Goal: Task Accomplishment & Management: Complete application form

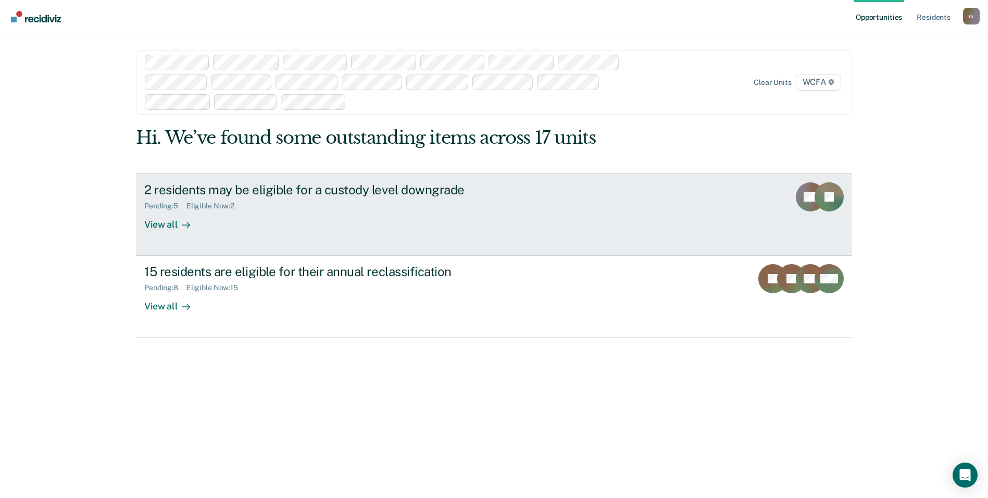
click at [244, 188] on div "2 residents may be eligible for a custody level downgrade" at bounding box center [326, 189] width 365 height 15
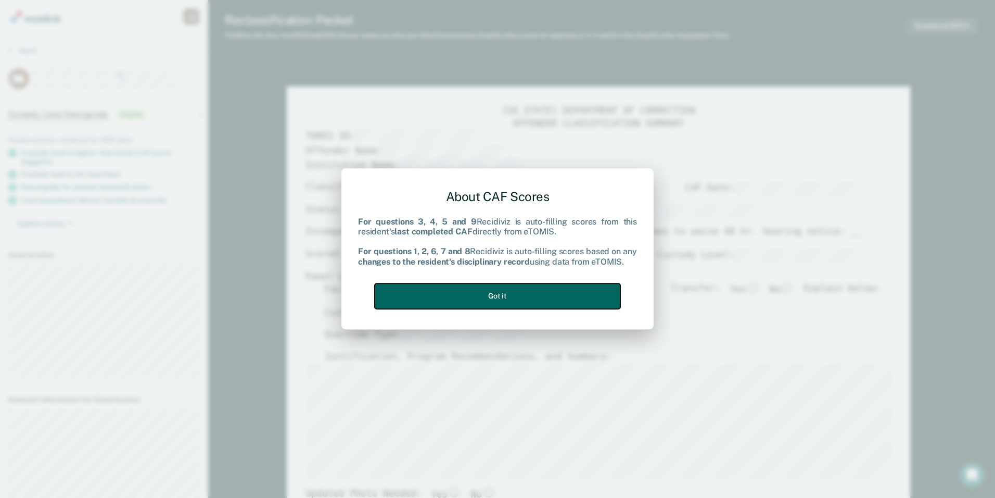
click at [532, 294] on button "Got it" at bounding box center [498, 296] width 246 height 26
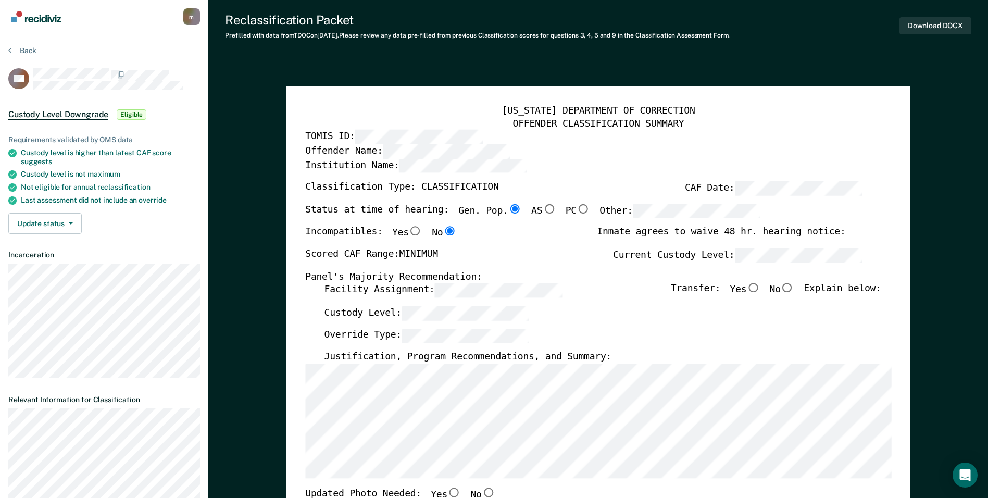
click at [793, 286] on input "No" at bounding box center [787, 287] width 14 height 9
type textarea "x"
radio input "true"
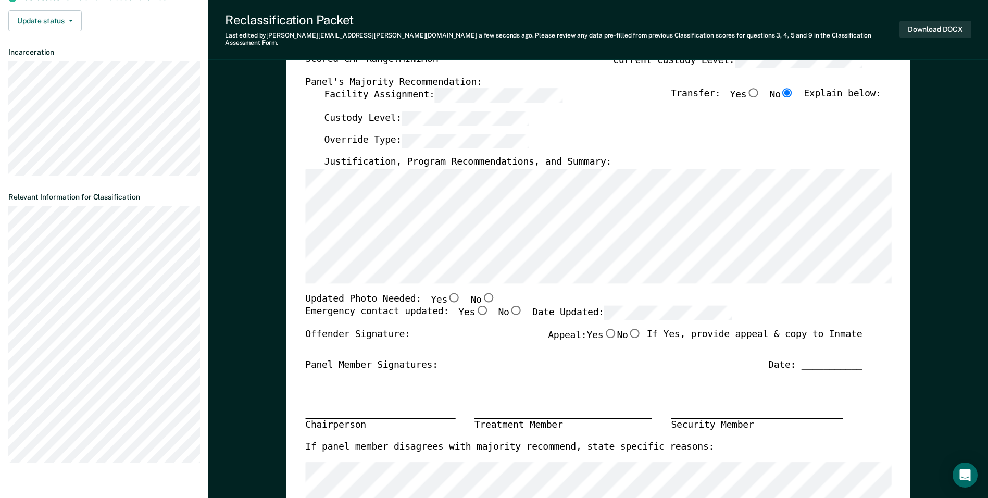
scroll to position [208, 0]
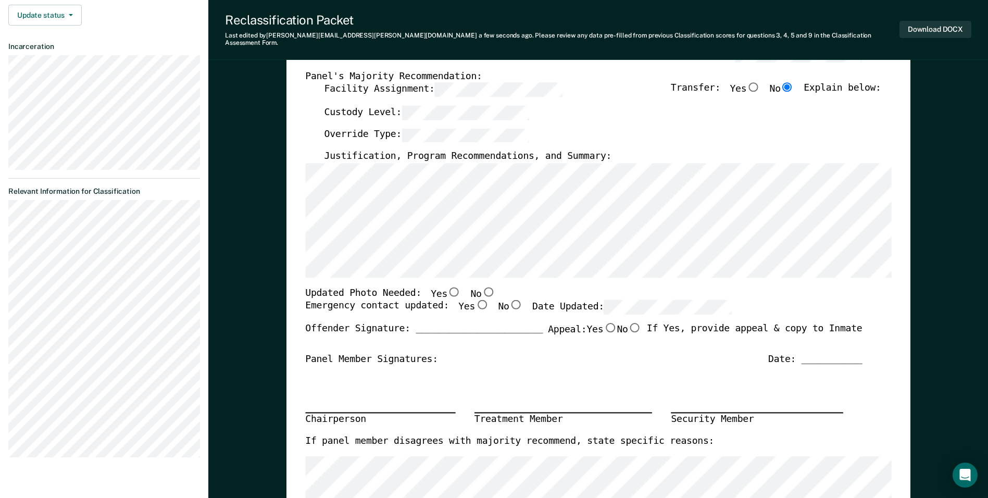
click at [475, 300] on input "Yes" at bounding box center [482, 304] width 14 height 9
type textarea "x"
radio input "true"
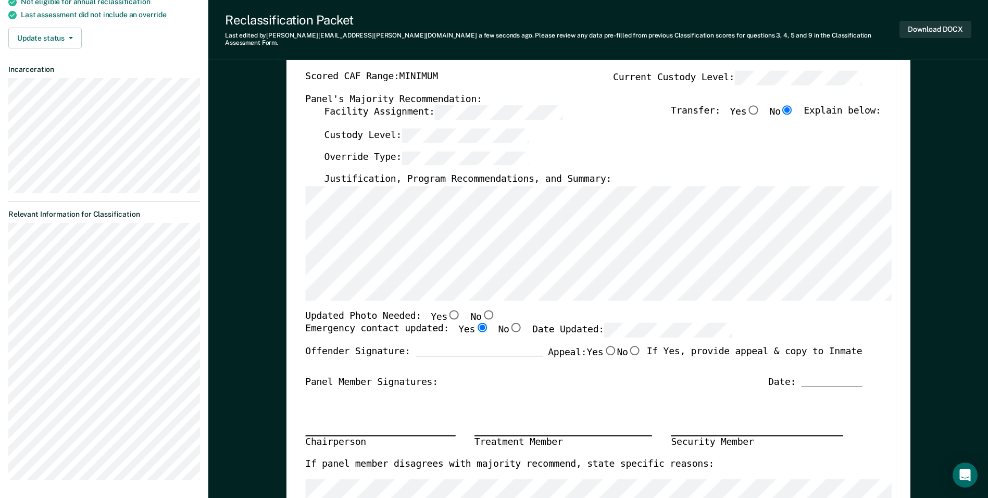
scroll to position [104, 0]
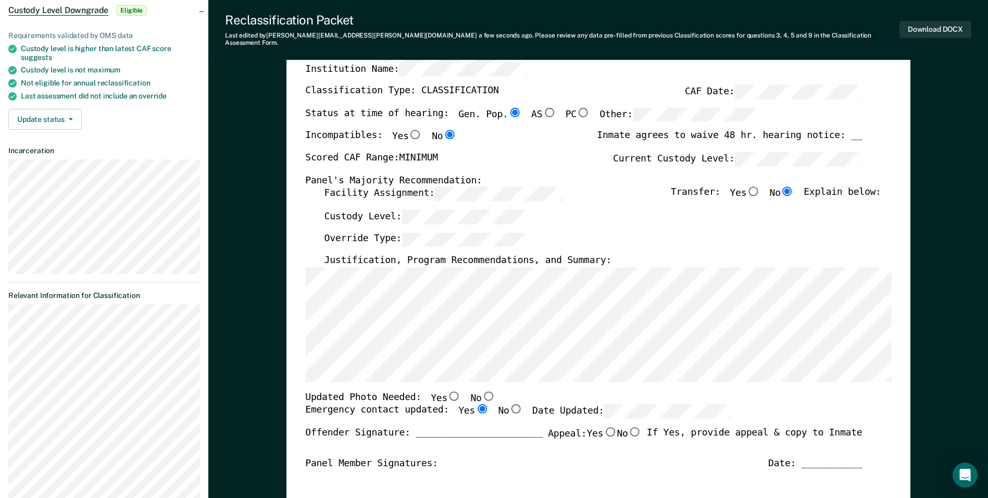
click at [447, 391] on input "Yes" at bounding box center [454, 395] width 14 height 9
type textarea "x"
radio input "true"
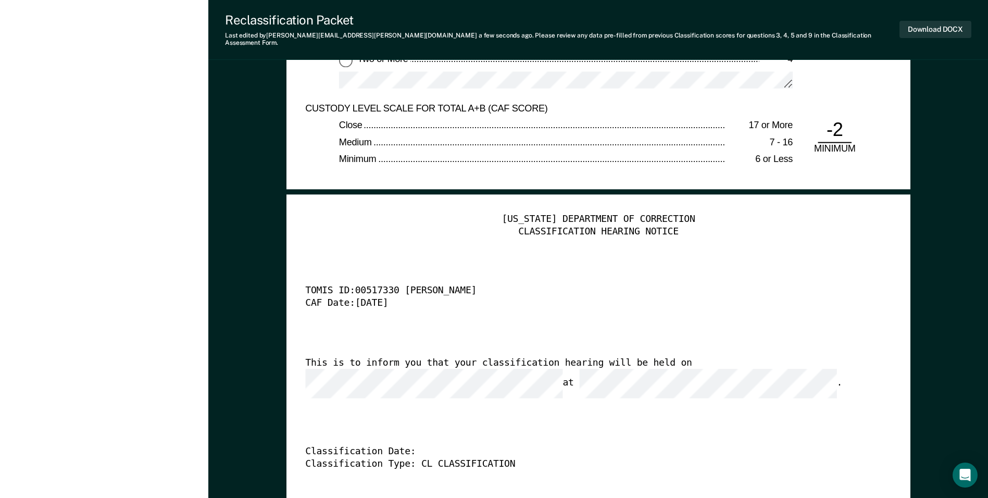
scroll to position [2551, 0]
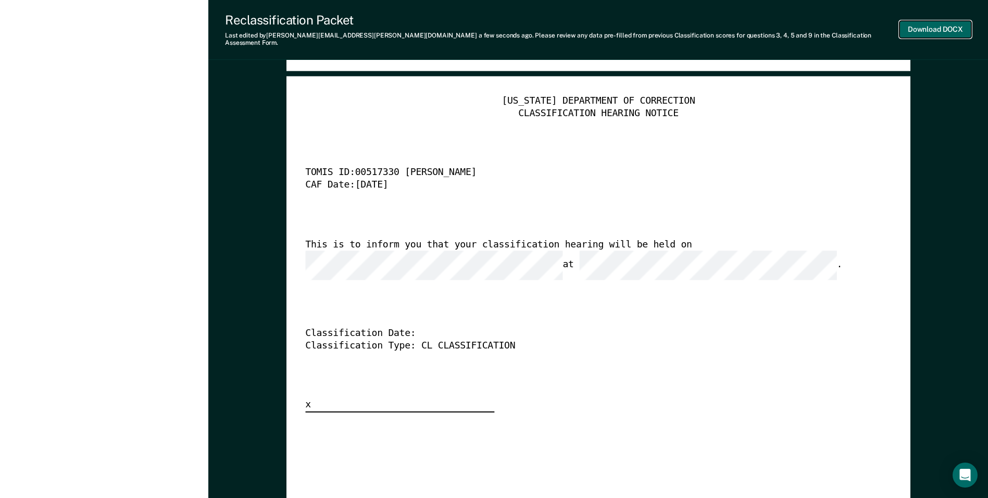
click at [934, 23] on button "Download DOCX" at bounding box center [935, 29] width 72 height 17
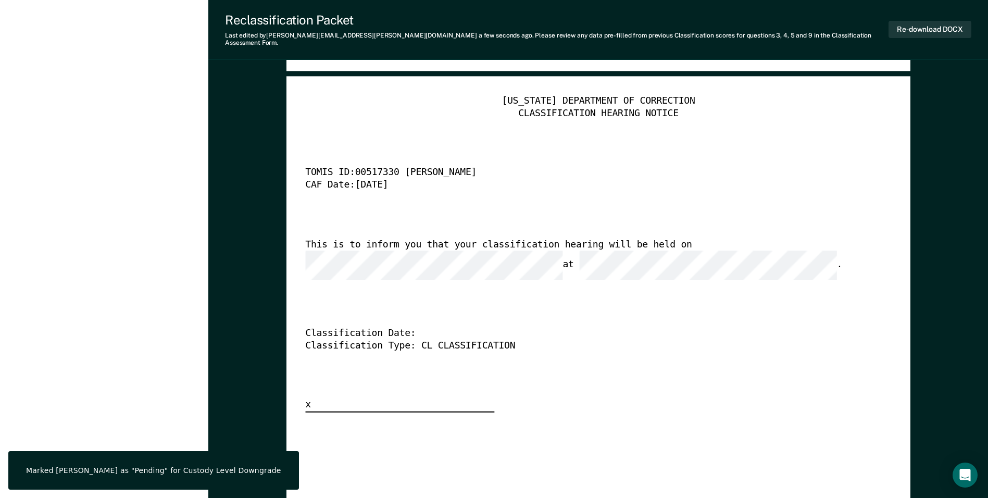
scroll to position [0, 0]
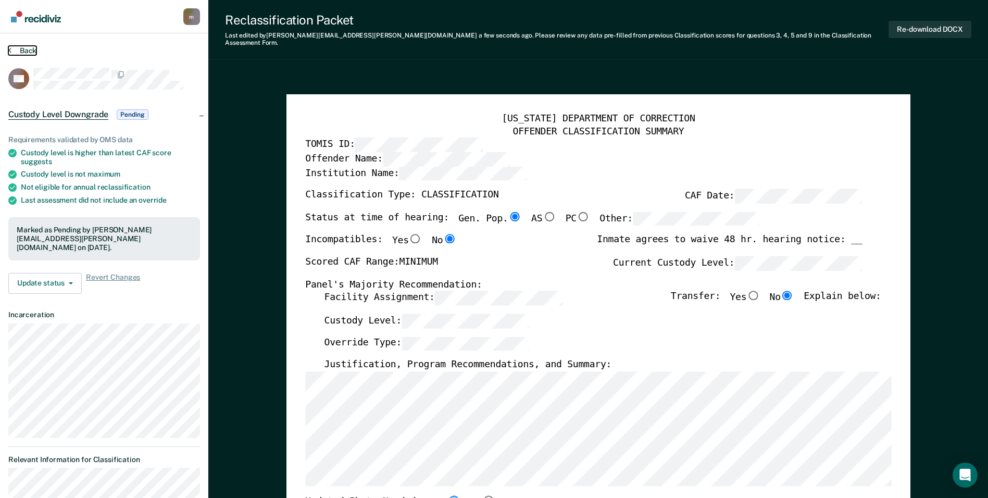
click at [27, 47] on button "Back" at bounding box center [22, 50] width 28 height 9
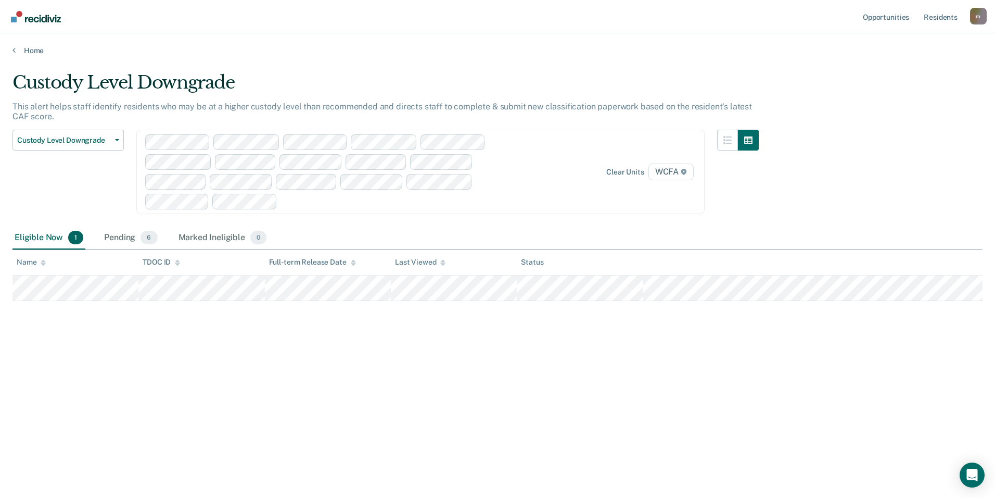
click at [36, 43] on div "Home" at bounding box center [497, 44] width 995 height 22
click at [29, 45] on div "Home" at bounding box center [497, 44] width 995 height 22
click at [32, 49] on link "Home" at bounding box center [497, 50] width 970 height 9
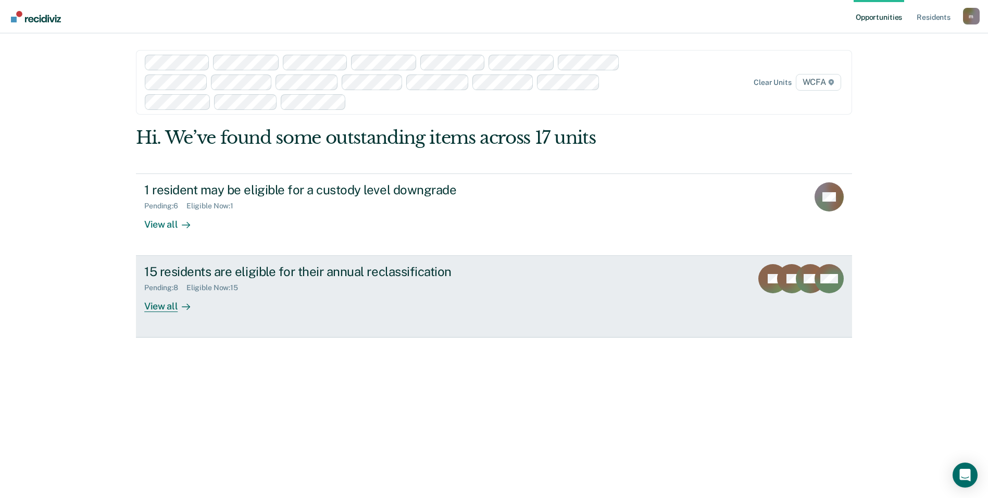
click at [203, 265] on div "15 residents are eligible for their annual reclassification" at bounding box center [326, 271] width 365 height 15
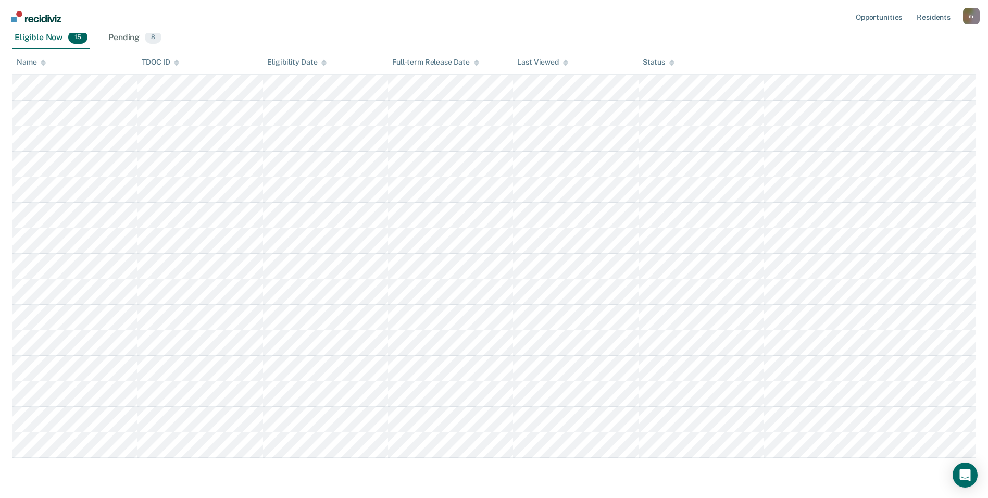
scroll to position [208, 0]
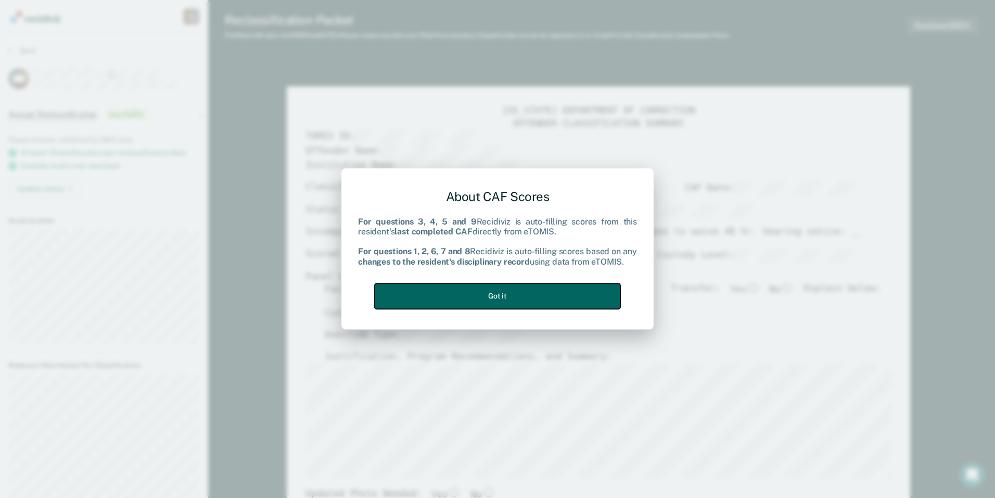
click at [468, 294] on button "Got it" at bounding box center [498, 296] width 246 height 26
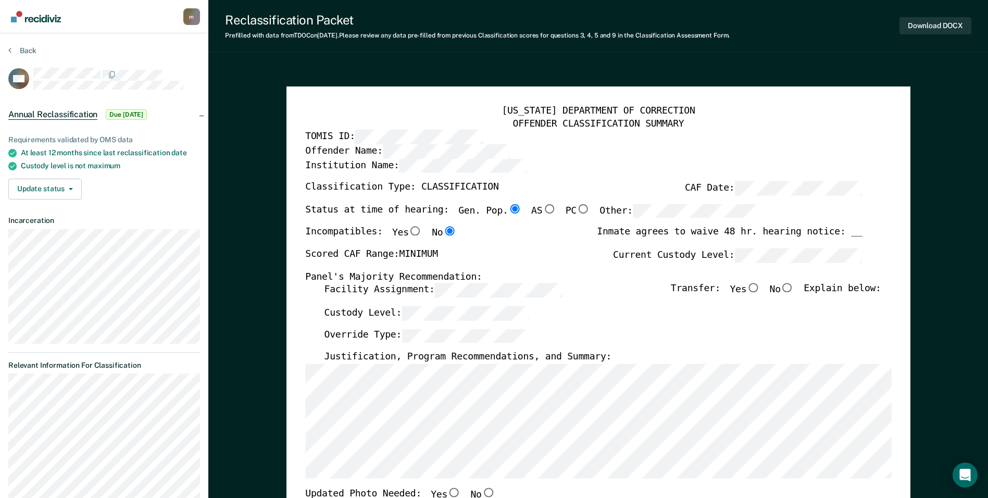
click at [794, 288] on input "No" at bounding box center [787, 287] width 14 height 9
type textarea "x"
radio input "true"
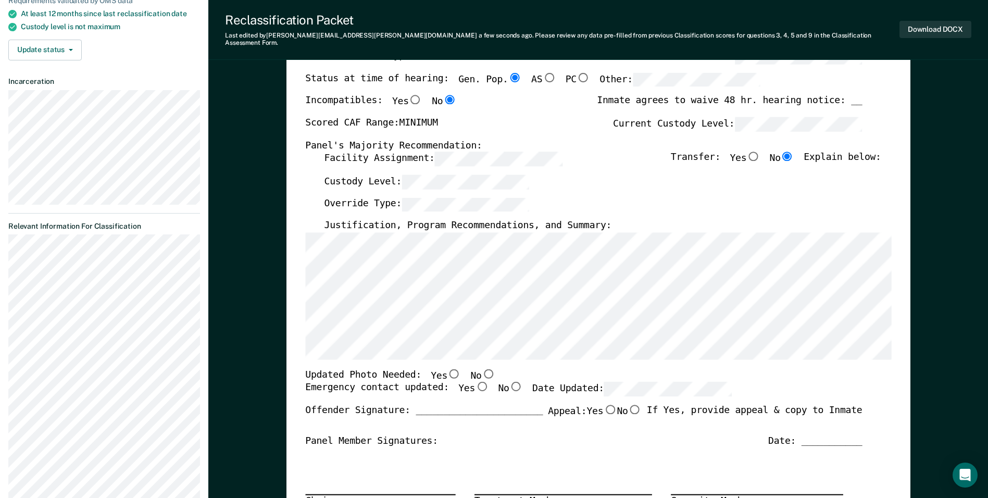
scroll to position [156, 0]
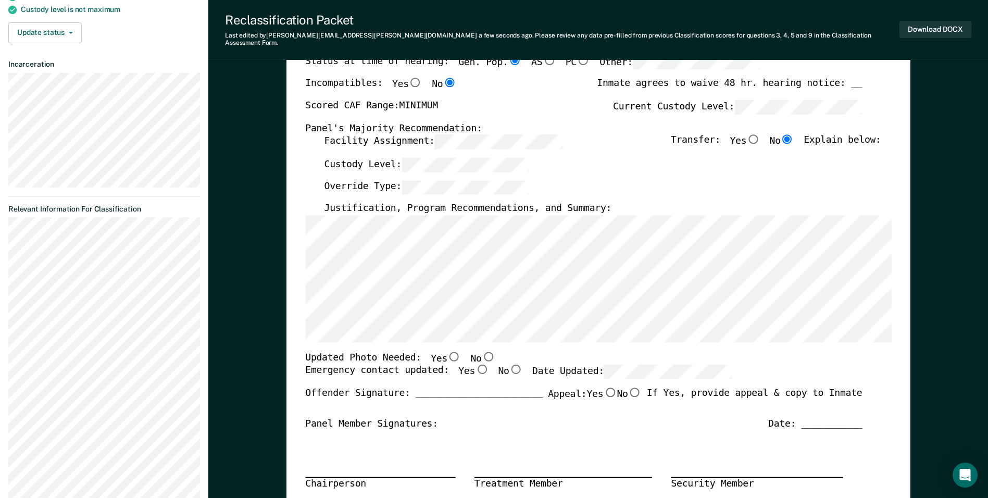
click at [475, 364] on input "Yes" at bounding box center [482, 368] width 14 height 9
type textarea "x"
radio input "true"
click at [481, 351] on input "No" at bounding box center [488, 355] width 14 height 9
type textarea "x"
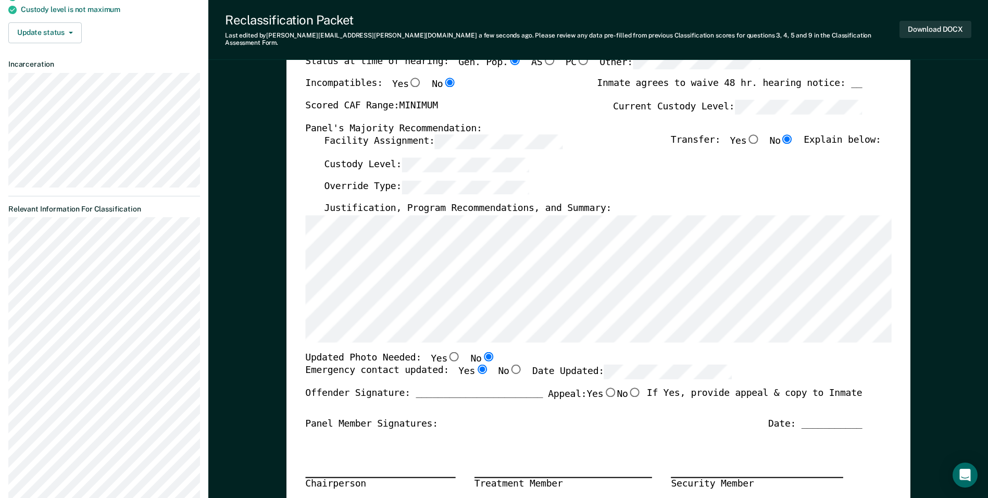
radio input "true"
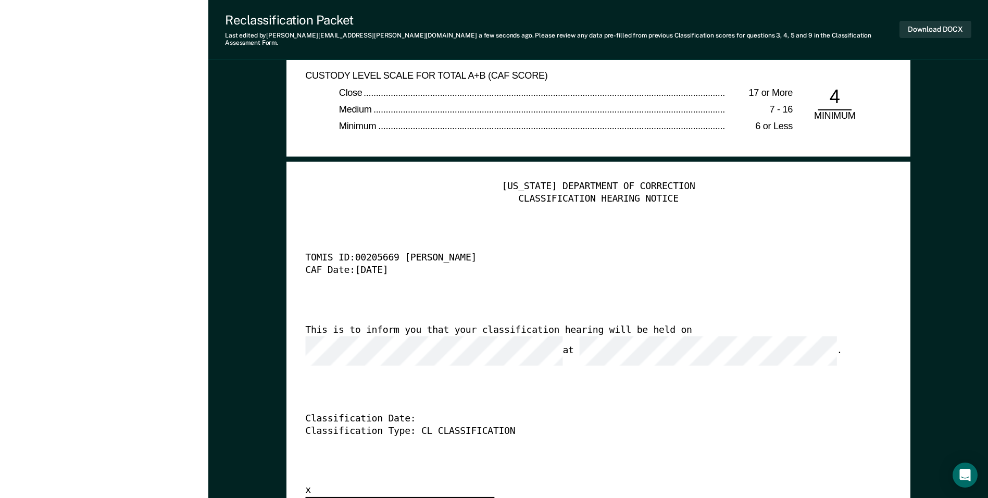
scroll to position [2395, 0]
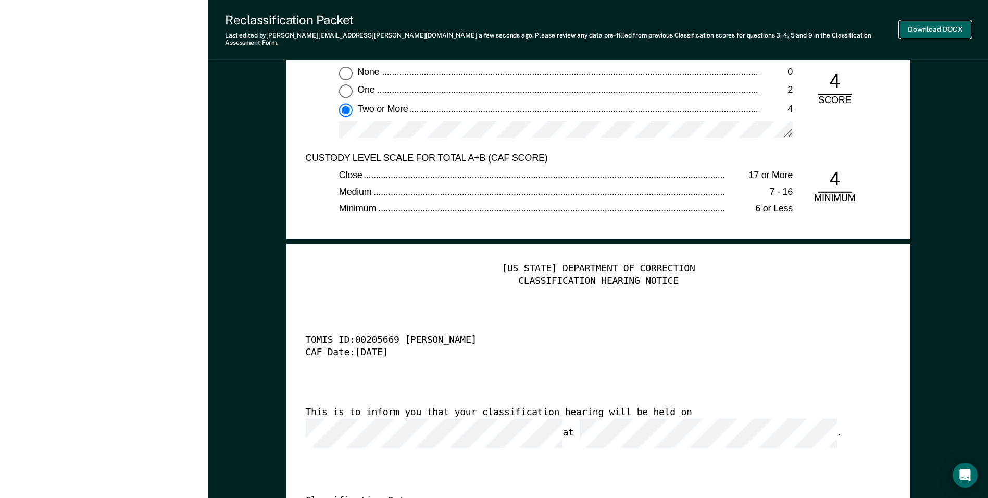
click at [923, 30] on button "Download DOCX" at bounding box center [935, 29] width 72 height 17
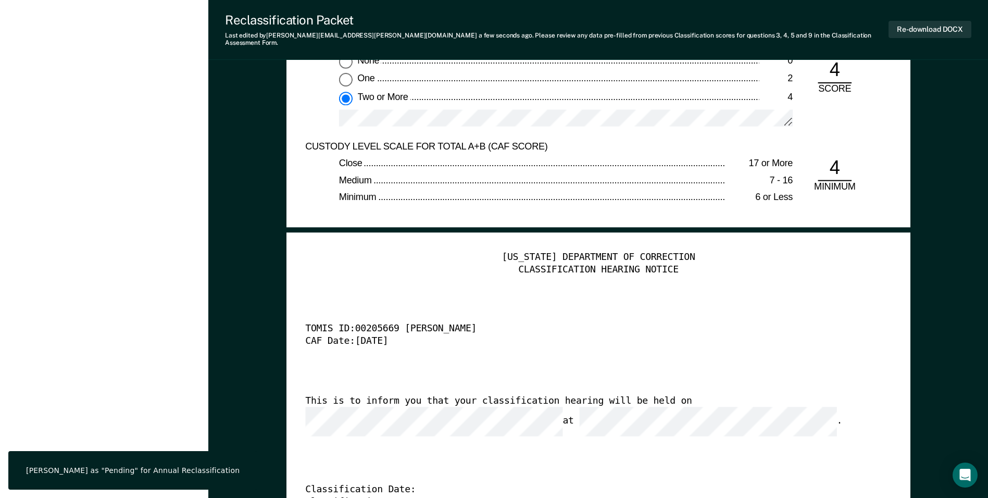
scroll to position [0, 0]
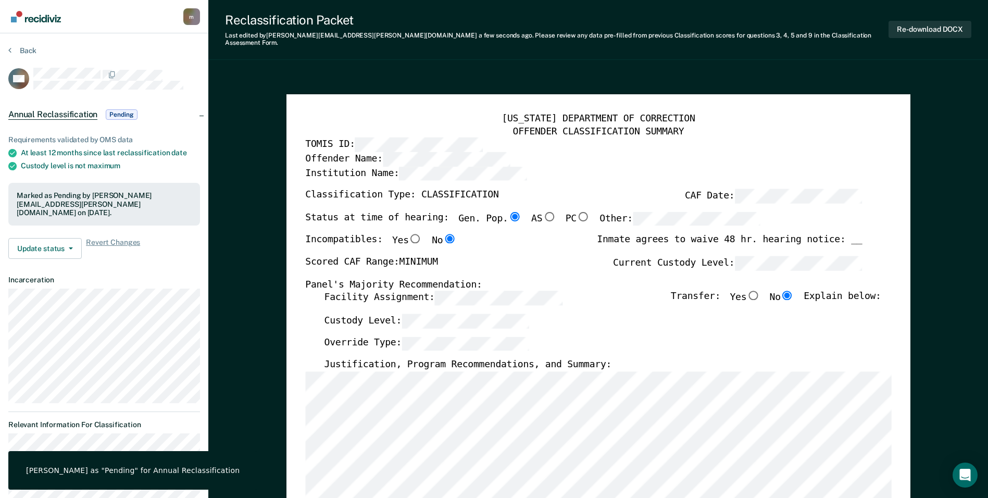
click at [24, 56] on div "Back" at bounding box center [104, 57] width 192 height 22
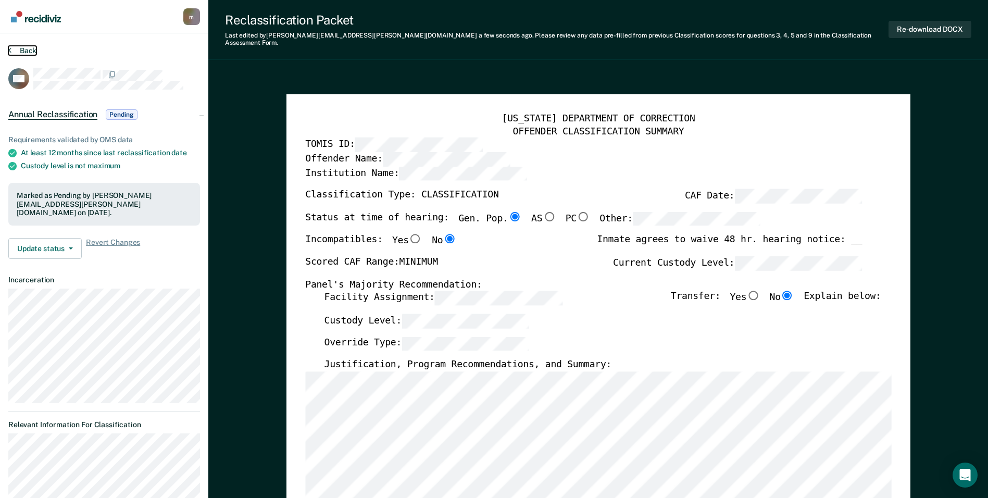
click at [23, 50] on button "Back" at bounding box center [22, 50] width 28 height 9
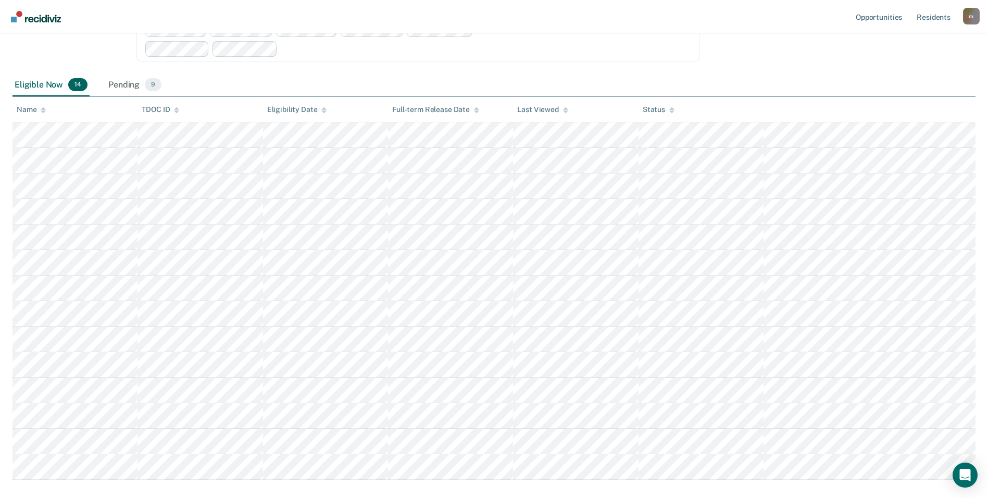
scroll to position [156, 0]
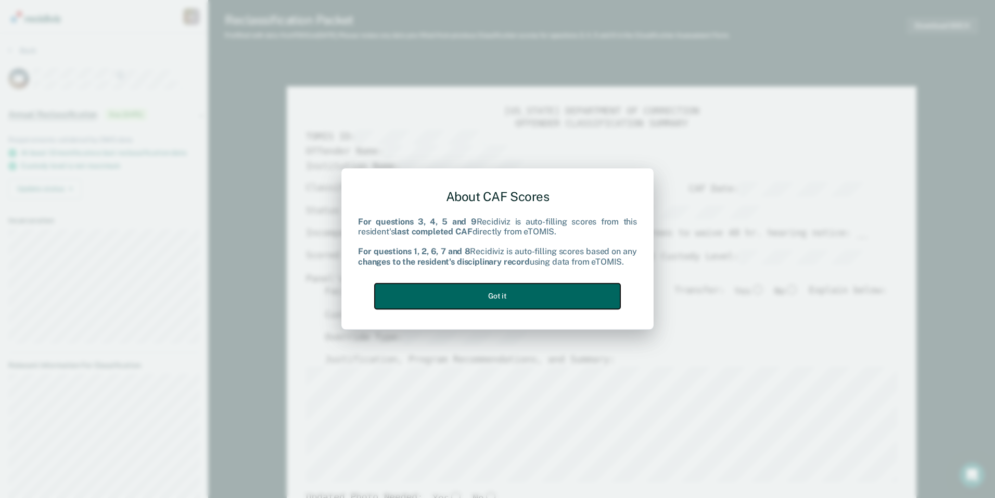
click at [517, 296] on button "Got it" at bounding box center [498, 296] width 246 height 26
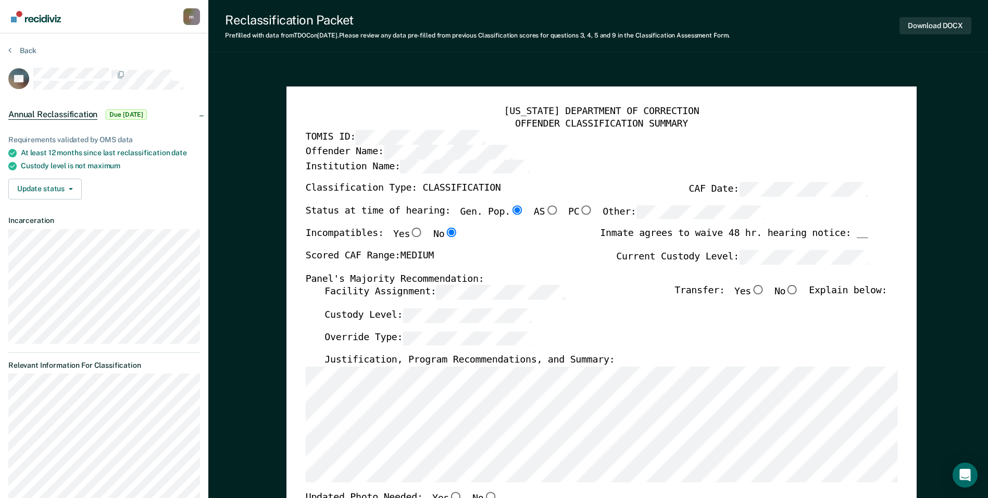
click at [799, 293] on input "No" at bounding box center [792, 289] width 14 height 9
type textarea "x"
radio input "true"
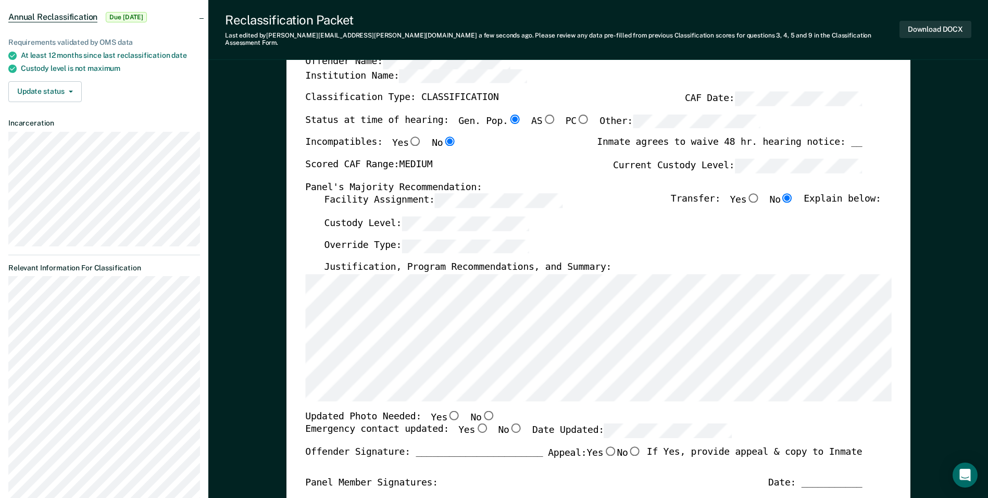
scroll to position [104, 0]
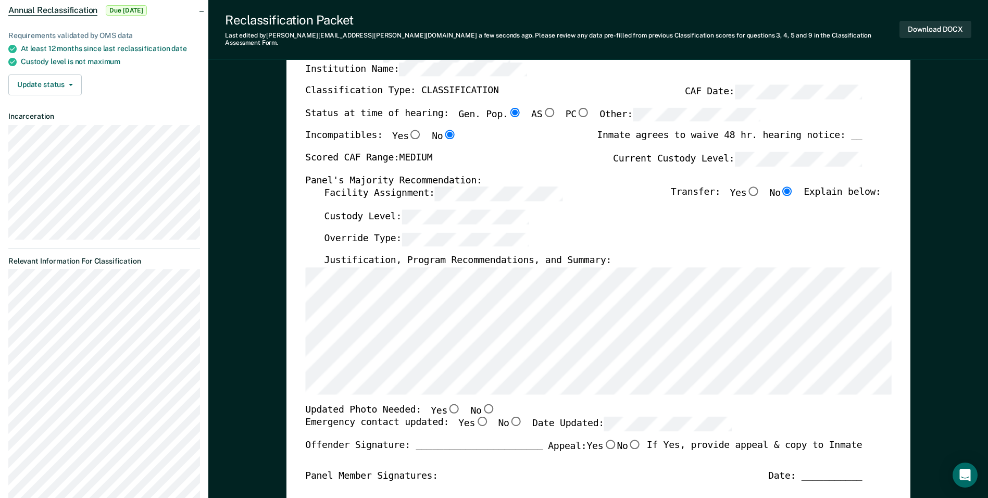
click at [475, 417] on input "Yes" at bounding box center [482, 420] width 14 height 9
type textarea "x"
radio input "true"
click at [481, 403] on input "No" at bounding box center [488, 407] width 14 height 9
type textarea "x"
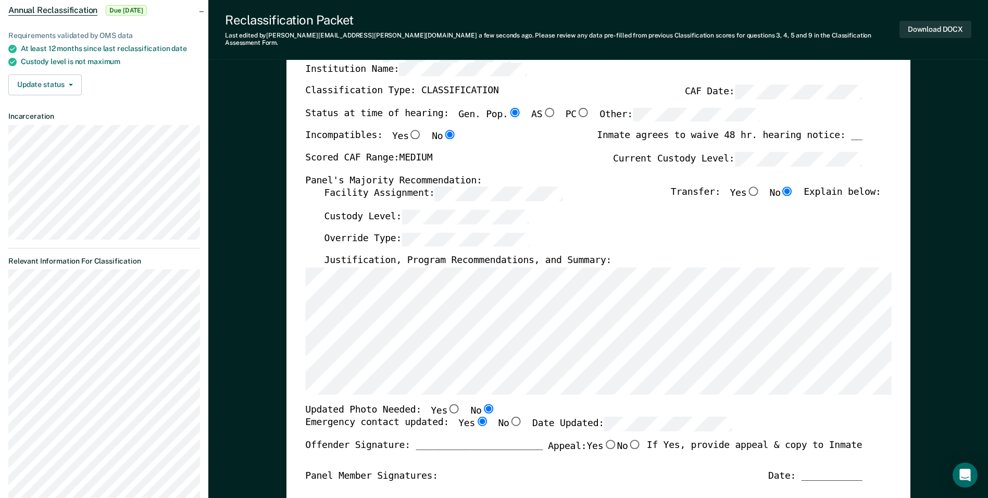
radio input "true"
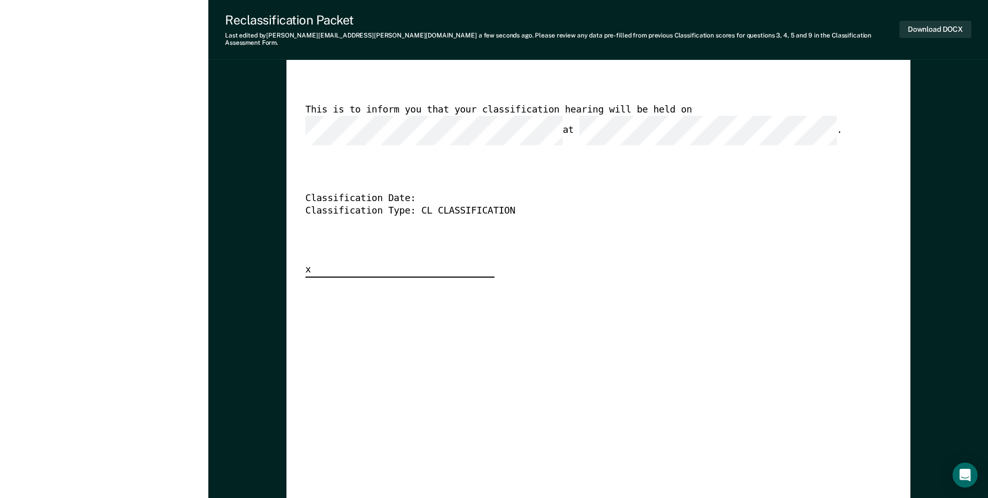
scroll to position [2707, 0]
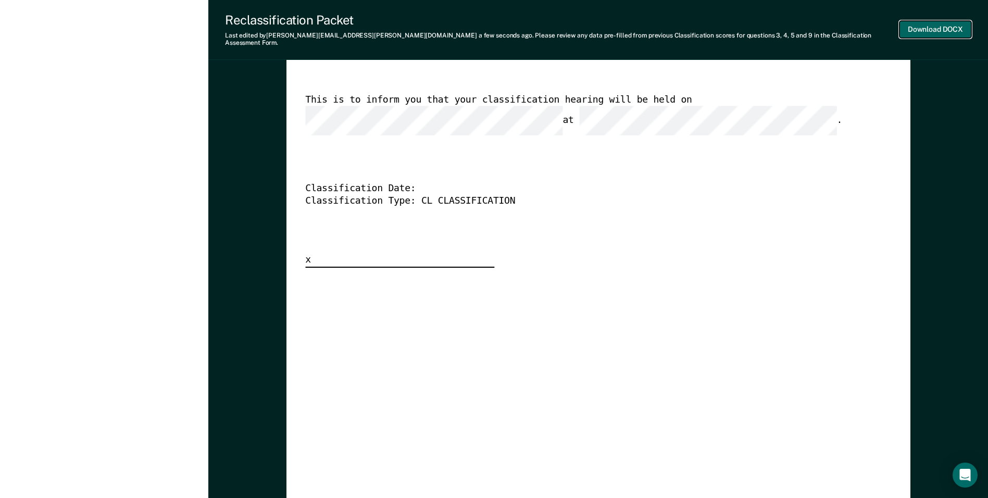
click at [935, 26] on button "Download DOCX" at bounding box center [935, 29] width 72 height 17
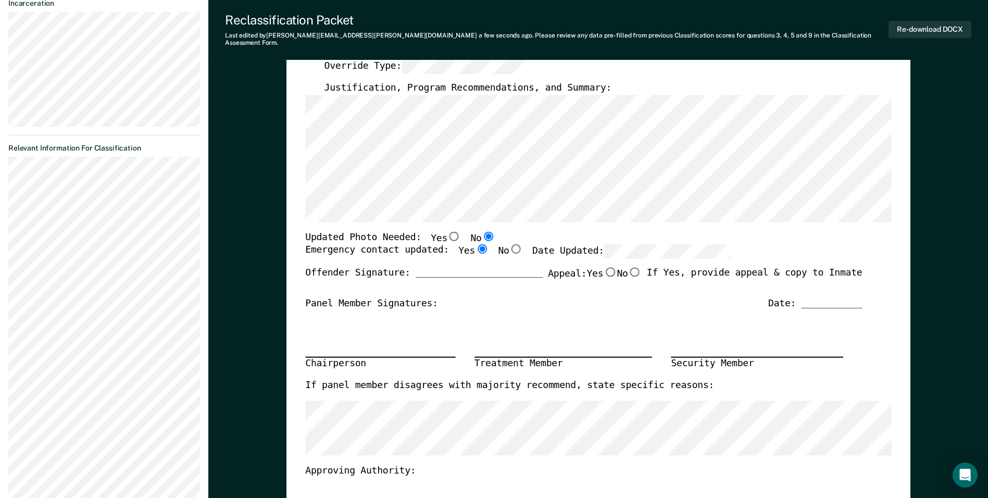
scroll to position [0, 0]
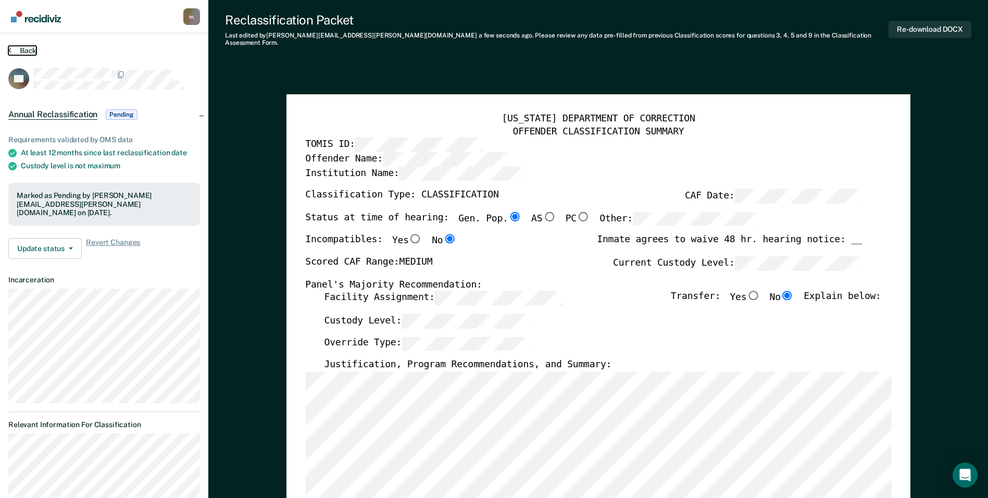
click at [27, 55] on button "Back" at bounding box center [22, 50] width 28 height 9
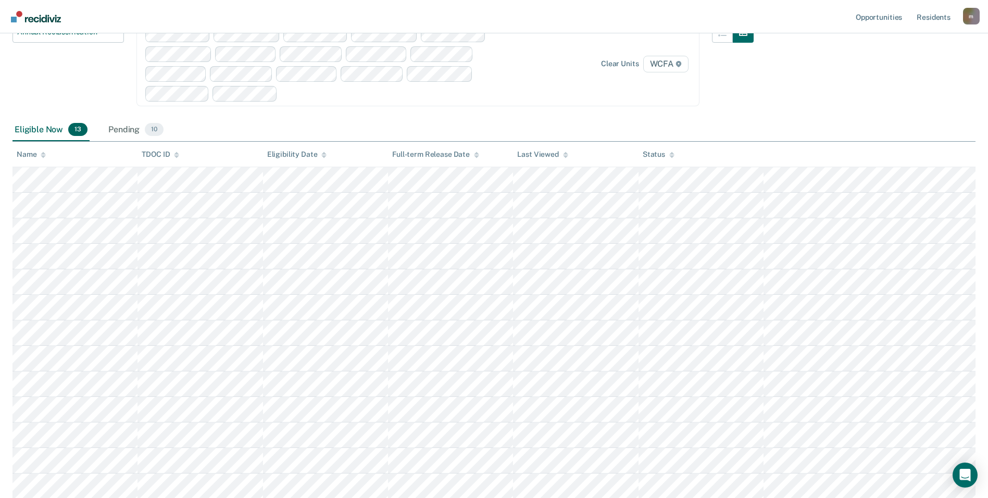
scroll to position [104, 0]
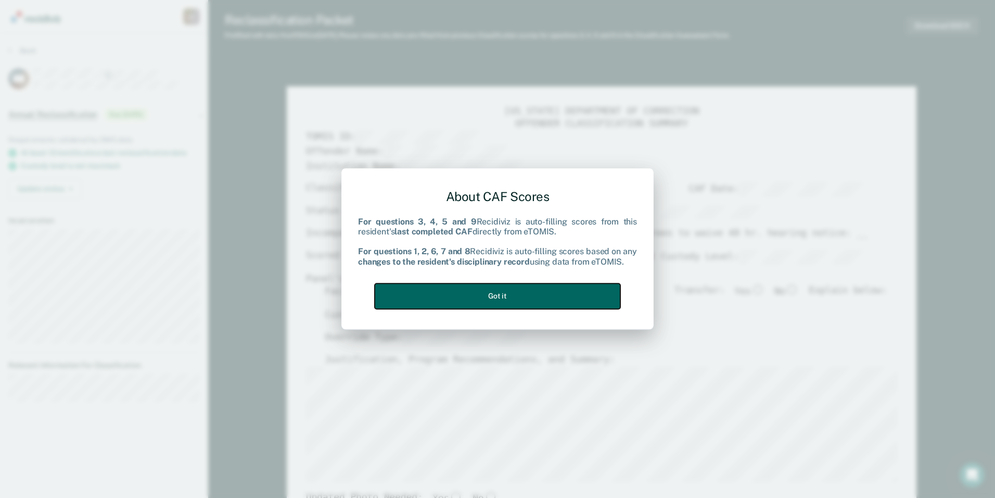
click at [511, 295] on button "Got it" at bounding box center [498, 296] width 246 height 26
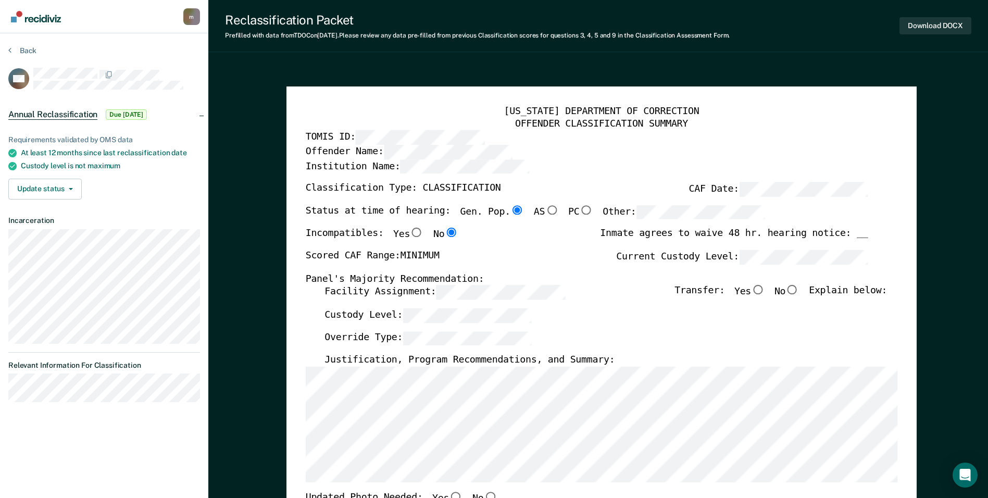
click at [798, 292] on input "No" at bounding box center [792, 289] width 14 height 9
type textarea "x"
radio input "true"
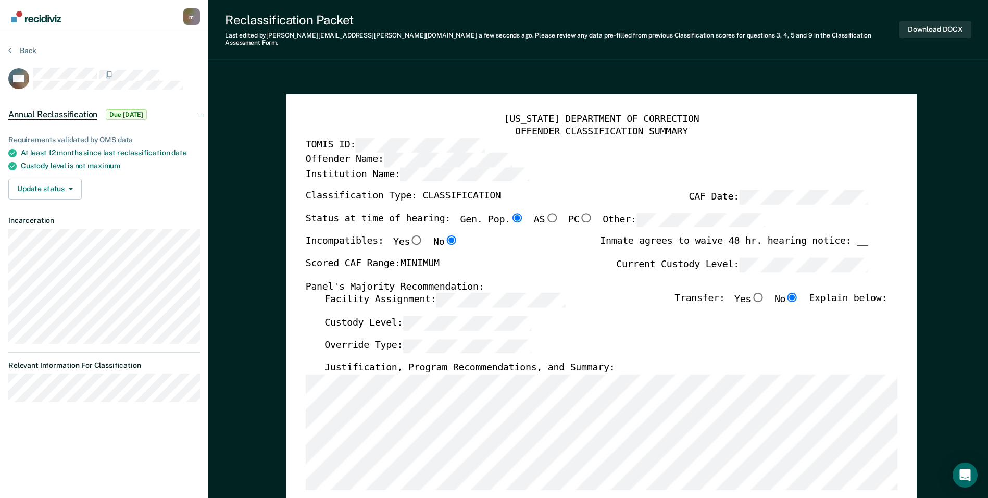
click at [445, 305] on div "Facility Assignment: Transfer: Yes No Explain below:" at bounding box center [605, 304] width 562 height 23
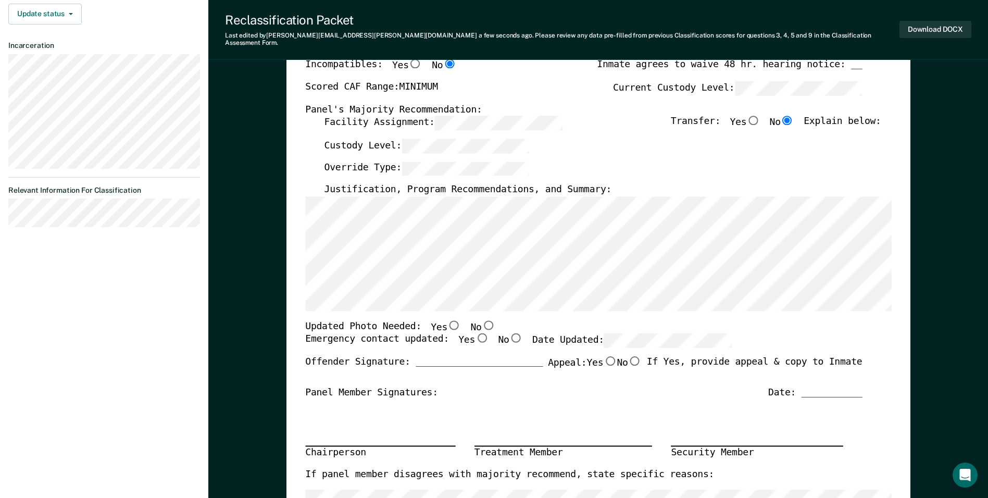
scroll to position [208, 0]
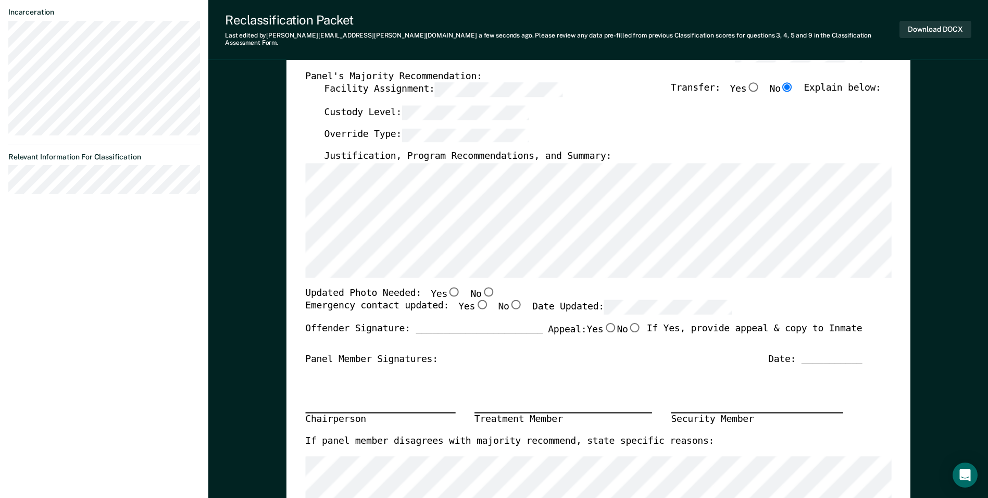
click at [475, 300] on input "Yes" at bounding box center [482, 304] width 14 height 9
type textarea "x"
radio input "true"
click at [537, 287] on div "Updated Photo Needed: Yes No" at bounding box center [583, 294] width 556 height 14
click at [447, 287] on input "Yes" at bounding box center [454, 291] width 14 height 9
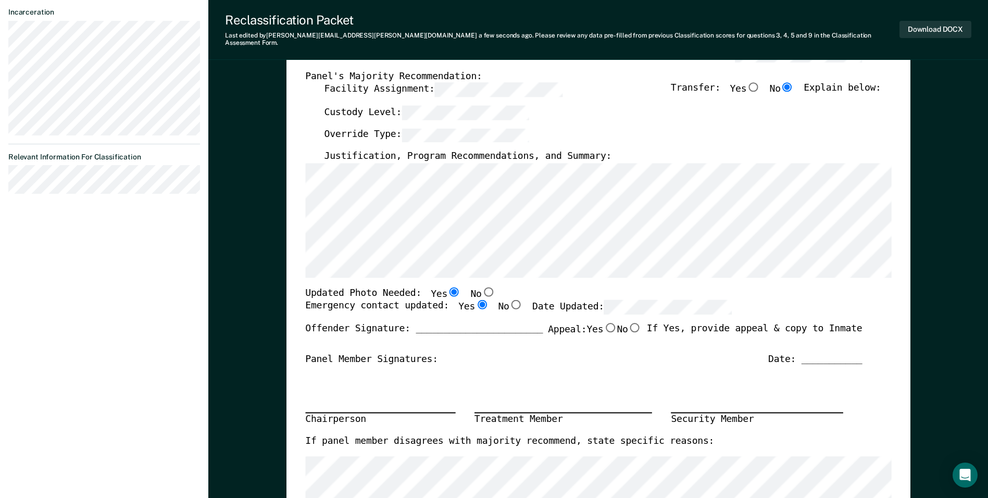
type textarea "x"
radio input "true"
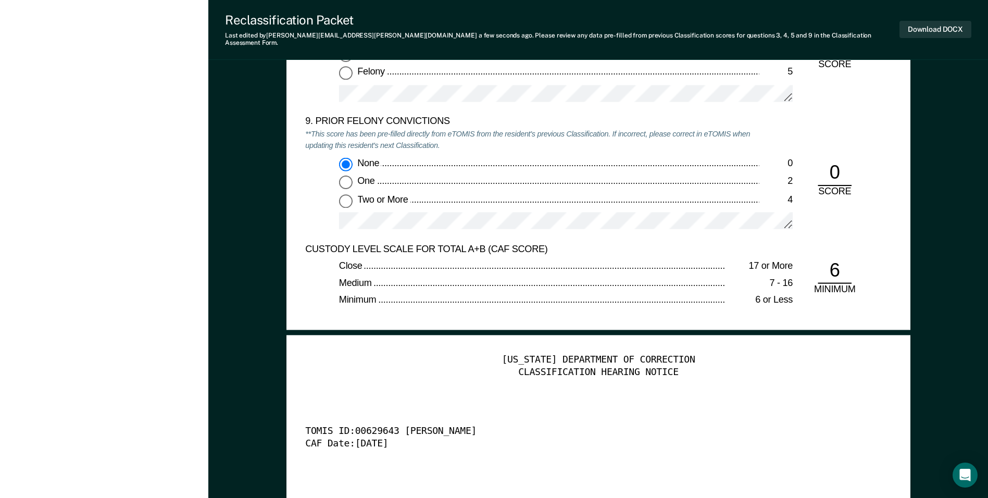
scroll to position [2499, 0]
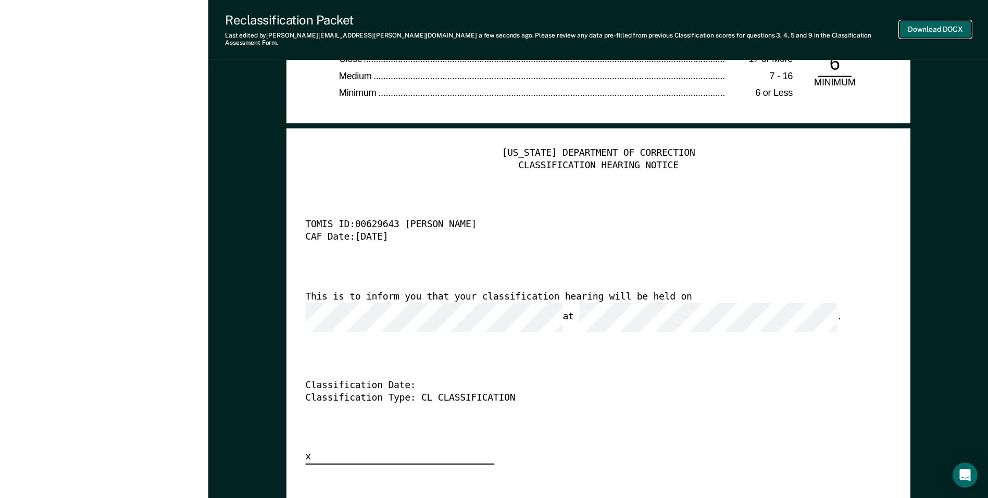
drag, startPoint x: 933, startPoint y: 23, endPoint x: 927, endPoint y: 25, distance: 5.9
click at [933, 22] on button "Download DOCX" at bounding box center [935, 29] width 72 height 17
type textarea "x"
